Goal: Task Accomplishment & Management: Manage account settings

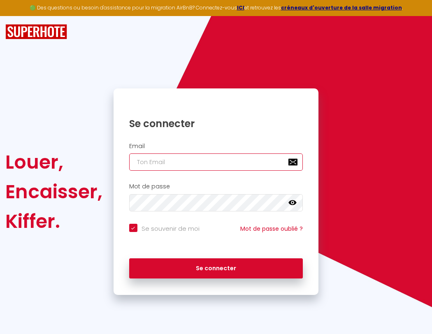
type input "l"
checkbox input "true"
type input "le"
checkbox input "true"
type input "les"
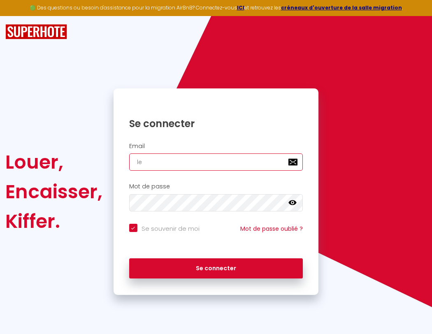
checkbox input "true"
type input "lesp"
checkbox input "true"
type input "lespa"
checkbox input "true"
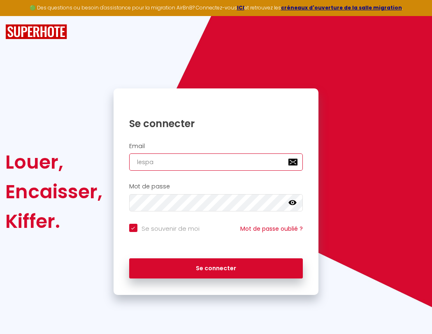
type input "lespac"
checkbox input "true"
type input "l"
checkbox input "true"
type input "lespace"
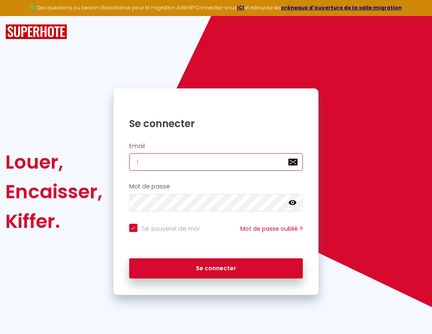
checkbox input "true"
type input "le"
checkbox input "true"
type input "lespaced"
checkbox input "true"
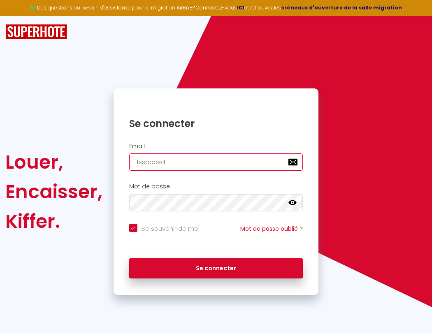
type input "les"
checkbox input "true"
type input "lespacede"
checkbox input "true"
type input "lesp"
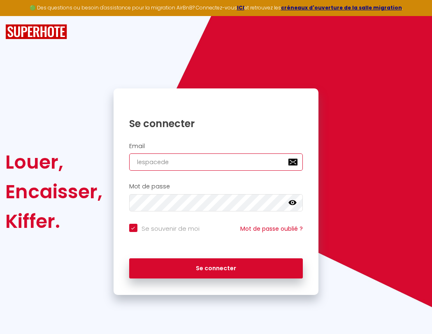
checkbox input "true"
type input "lespacedet"
checkbox input "true"
type input "lespa"
checkbox input "true"
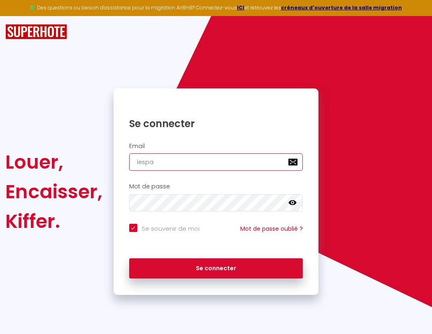
type input "lespacedete"
checkbox input "true"
type input "lespac"
checkbox input "true"
type input "lespacedeten"
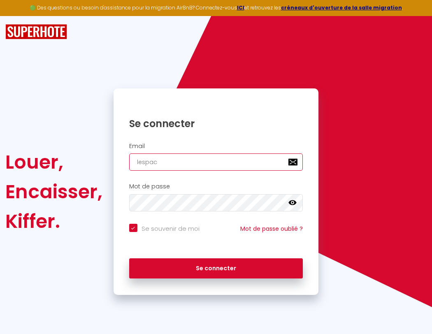
checkbox input "true"
type input "lespace"
checkbox input "true"
type input "l"
checkbox input "true"
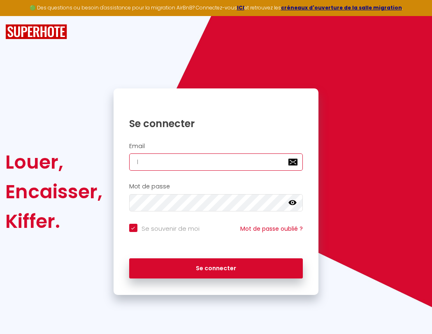
type input "le"
checkbox input "true"
type input "lespacedetente"
checkbox input "true"
type input "les"
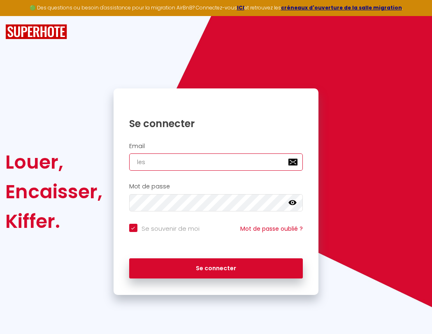
checkbox input "true"
type input "lespacedetente@"
checkbox input "true"
type input "lesp"
checkbox input "true"
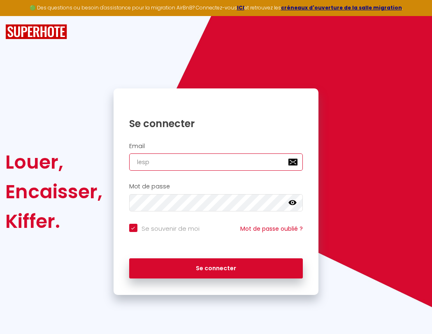
type input "lespacedetente@g"
checkbox input "true"
type input "lespacedete"
checkbox input "true"
type input "lespa"
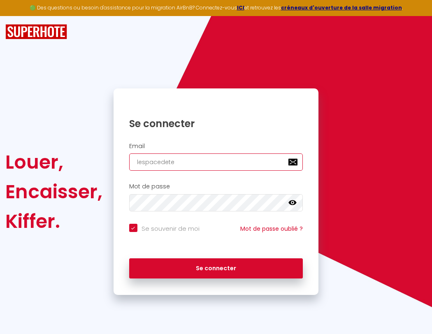
checkbox input "true"
type input "lespacedetente@gm"
checkbox input "true"
type input "lespacedeten"
checkbox input "true"
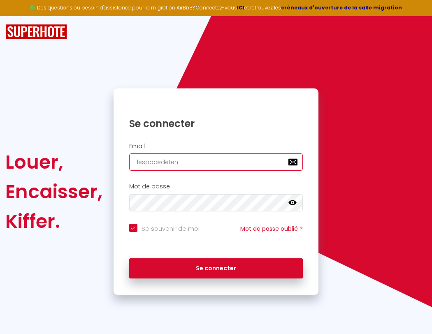
type input "lespac"
checkbox input "true"
